Goal: Transaction & Acquisition: Purchase product/service

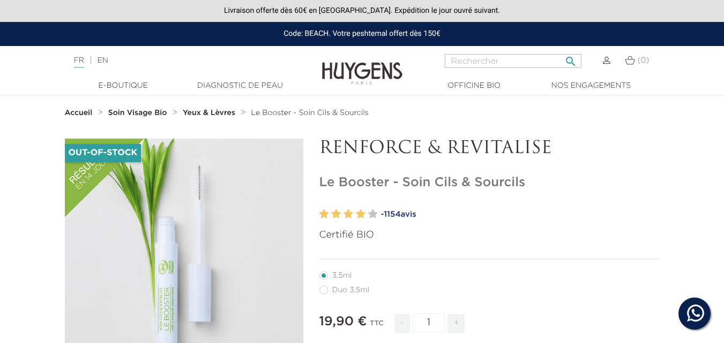
click at [481, 65] on input "Rechercher" at bounding box center [513, 61] width 137 height 14
type input "bonne"
click at [561, 51] on button " Rechercher" at bounding box center [570, 58] width 19 height 14
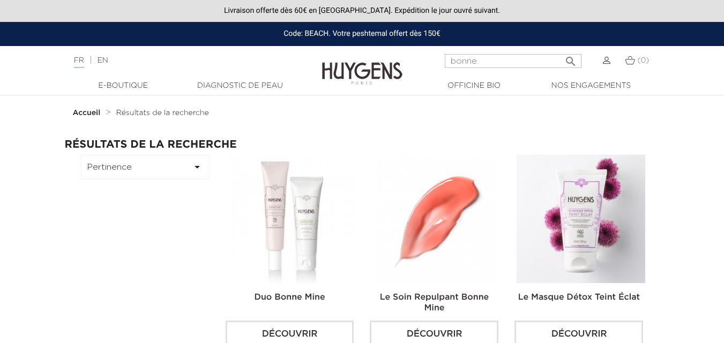
drag, startPoint x: 417, startPoint y: 221, endPoint x: 413, endPoint y: 215, distance: 7.3
click at [417, 220] on img at bounding box center [436, 219] width 129 height 129
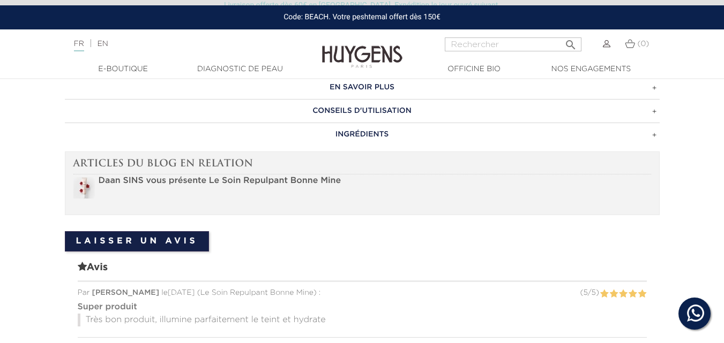
scroll to position [589, 0]
